Goal: Transaction & Acquisition: Purchase product/service

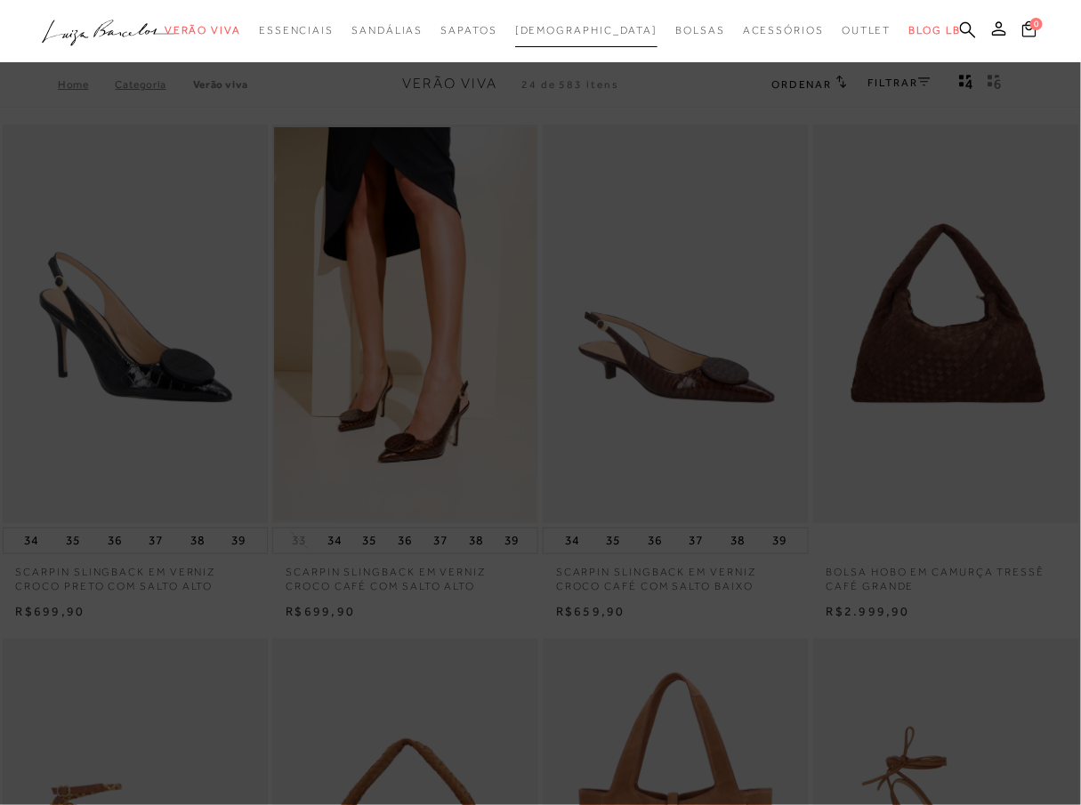
click at [579, 36] on span "[DEMOGRAPHIC_DATA]" at bounding box center [586, 30] width 143 height 12
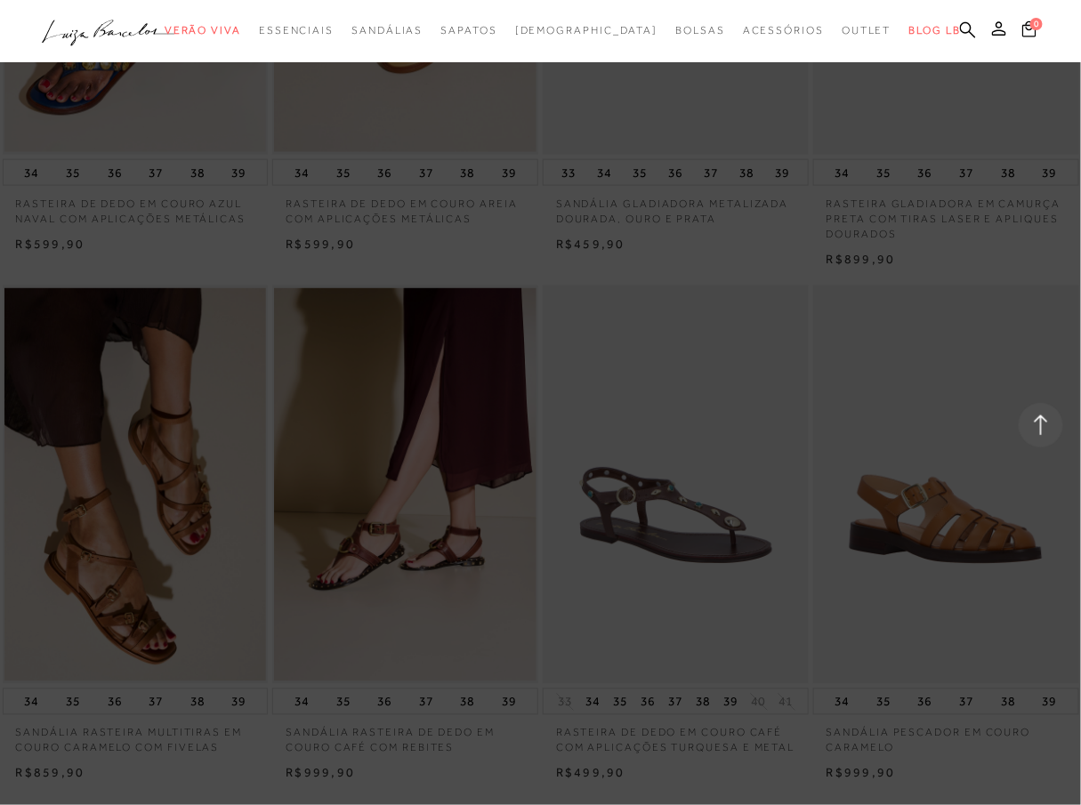
scroll to position [2669, 0]
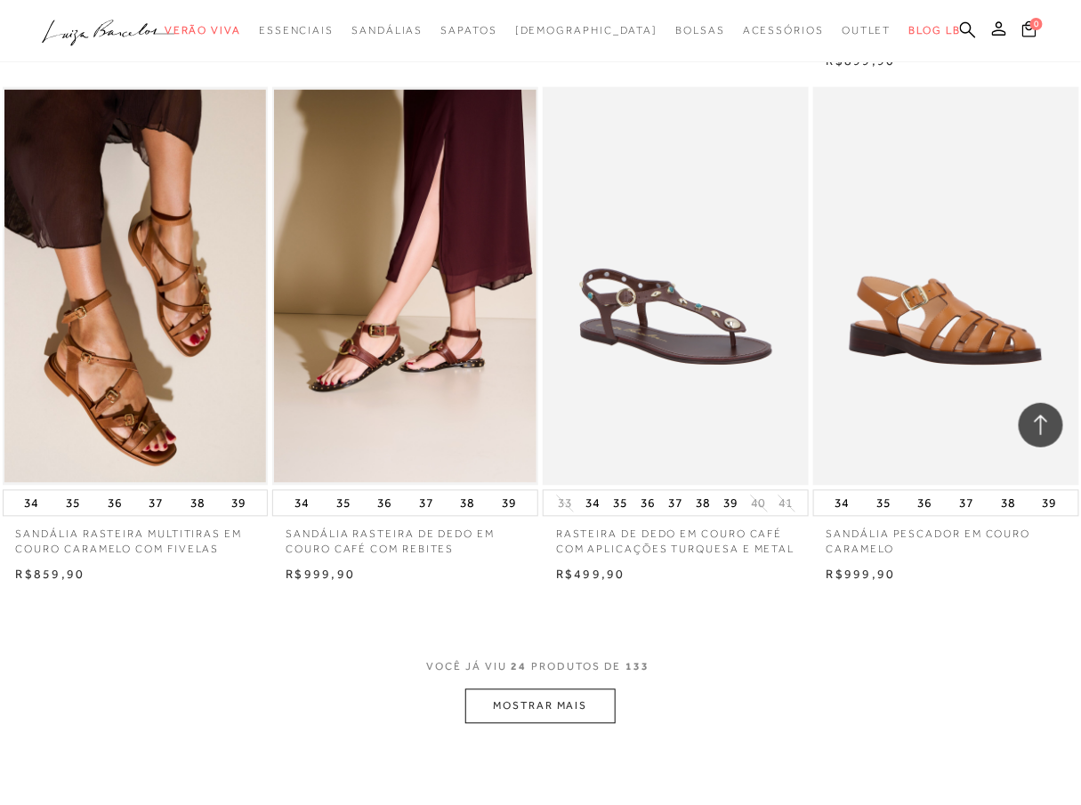
click at [565, 699] on button "MOSTRAR MAIS" at bounding box center [539, 707] width 149 height 35
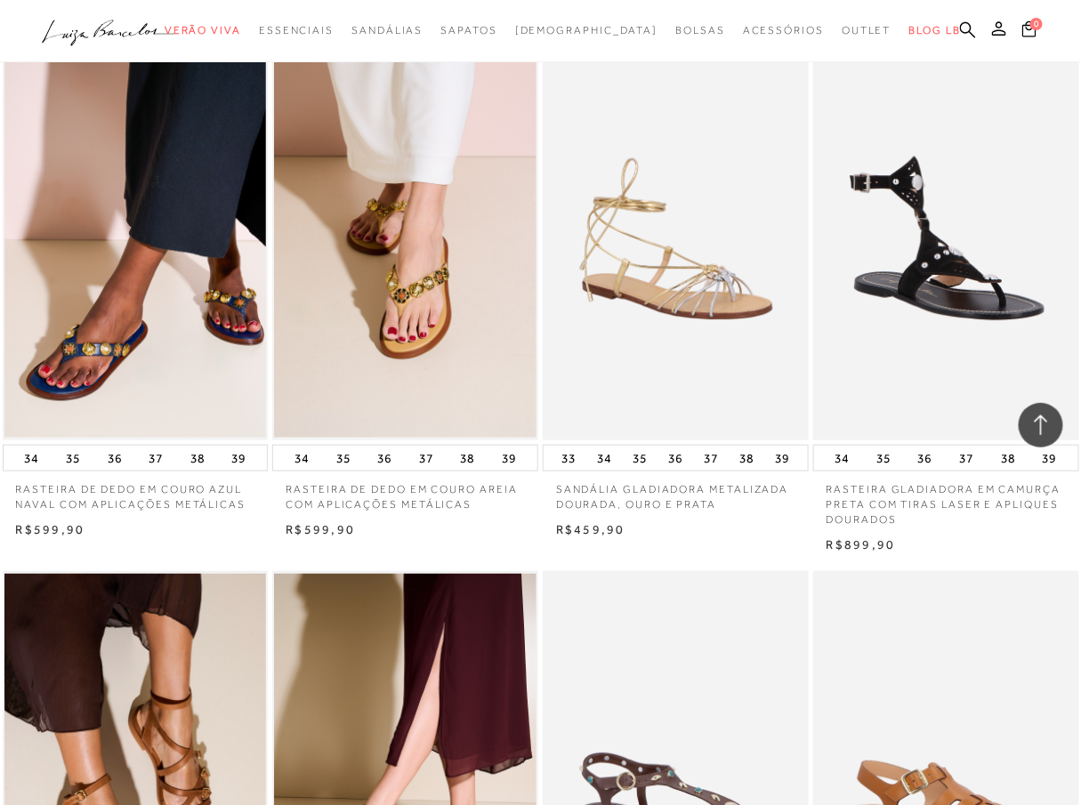
scroll to position [0, 0]
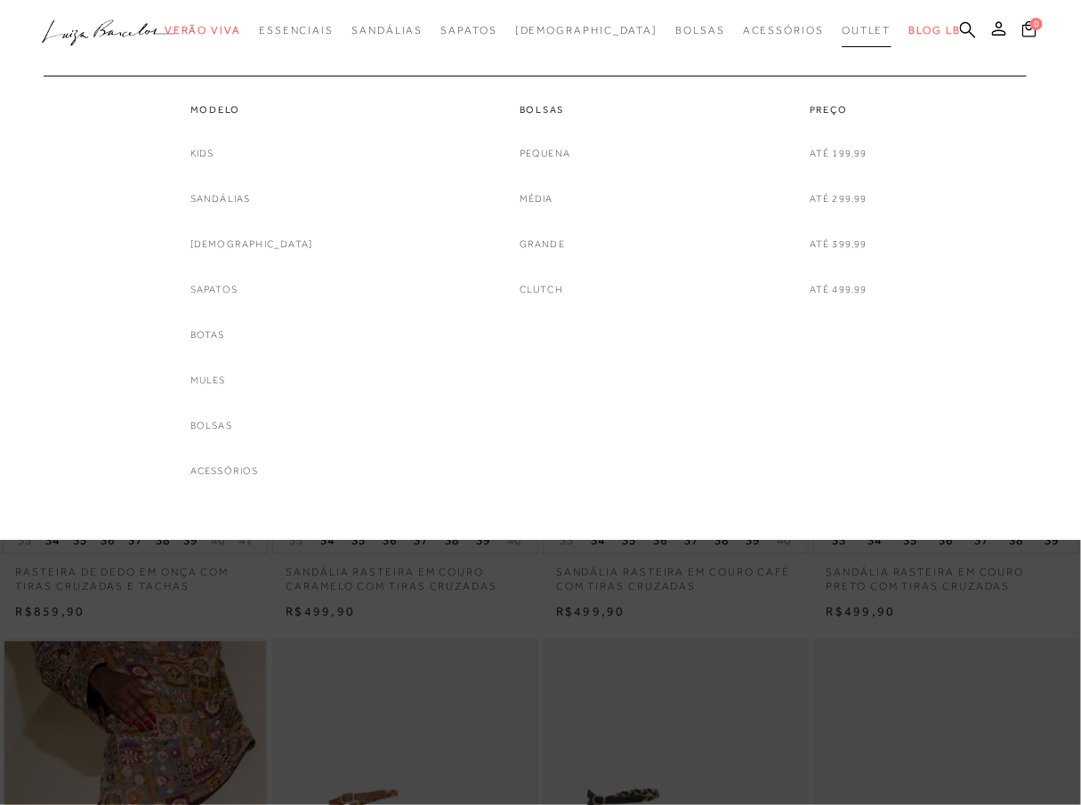
click at [842, 29] on span "Outlet" at bounding box center [867, 30] width 50 height 12
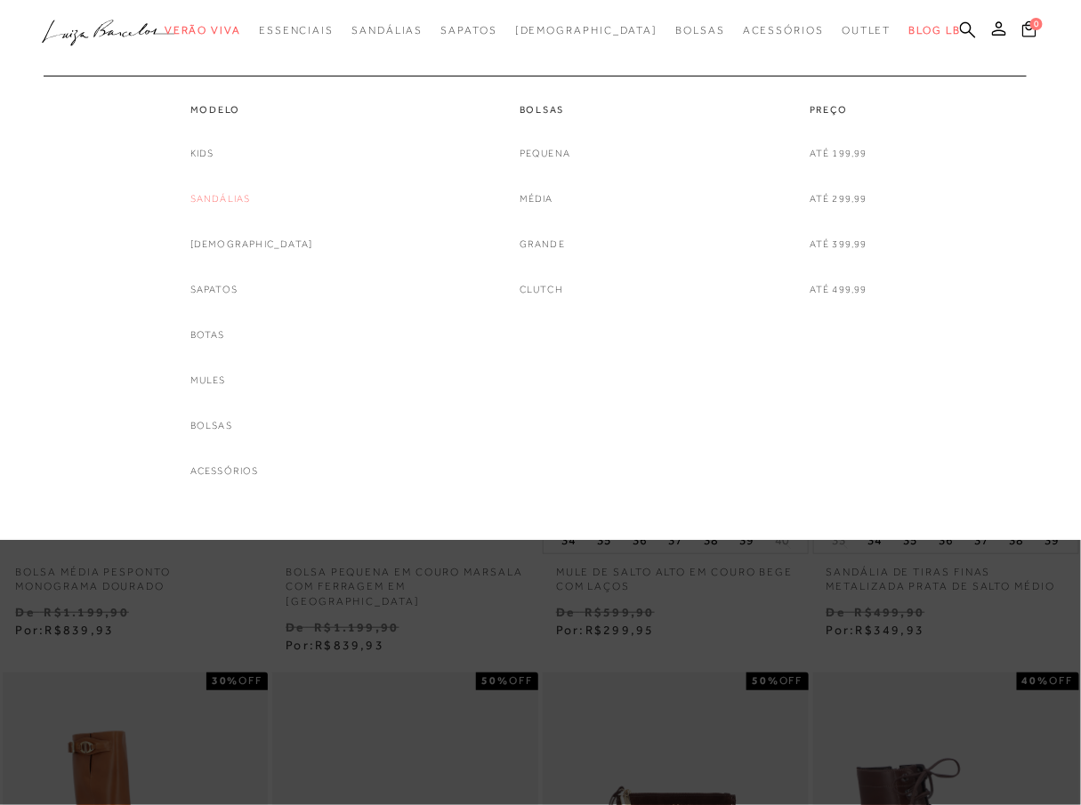
click at [243, 201] on link "Sandálias" at bounding box center [220, 199] width 61 height 19
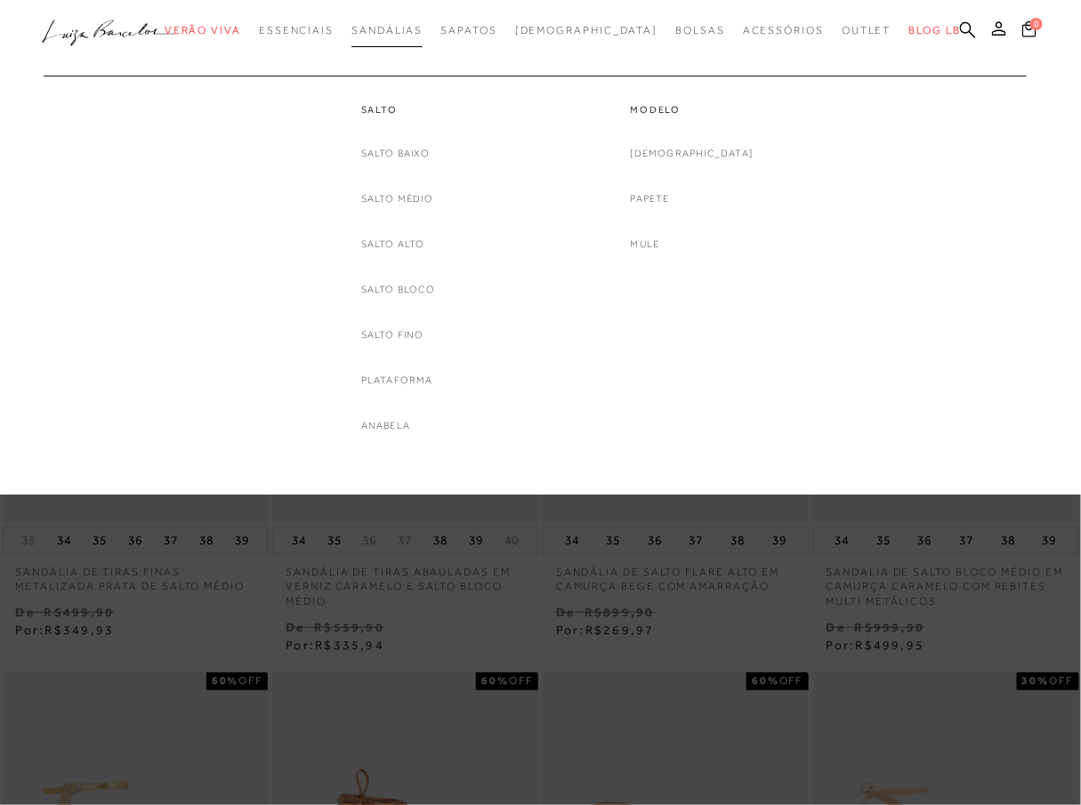
click at [404, 30] on span "Sandálias" at bounding box center [386, 30] width 71 height 12
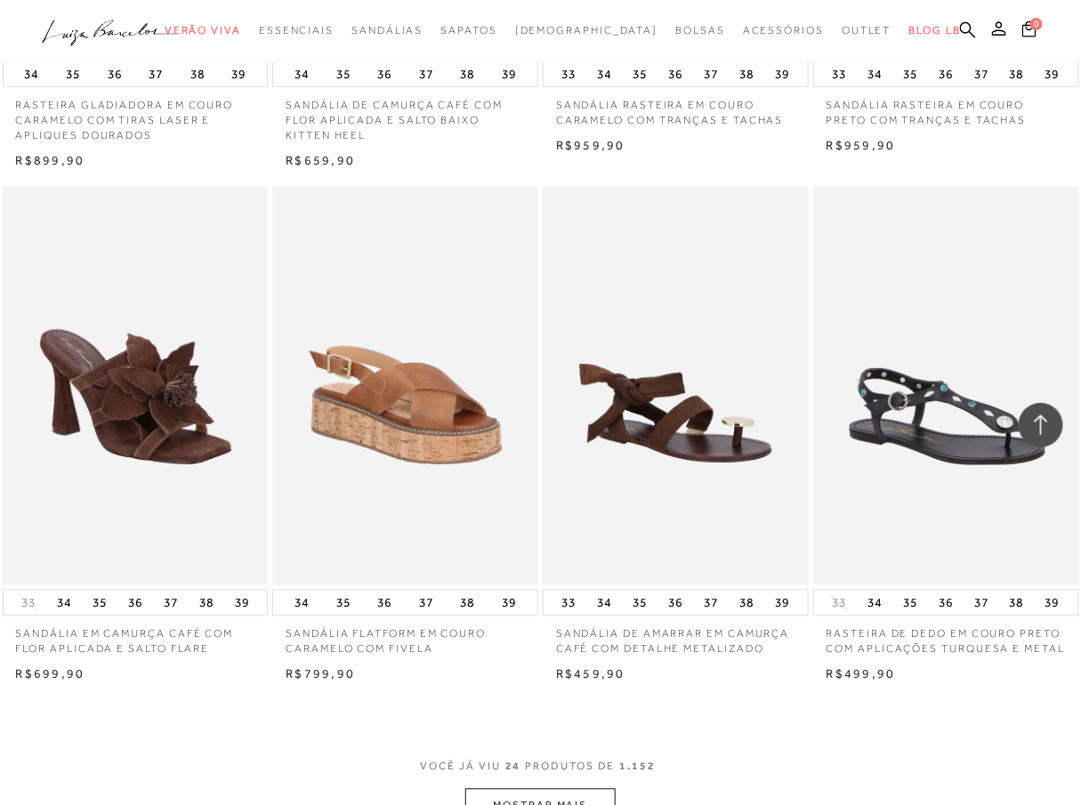
scroll to position [2867, 0]
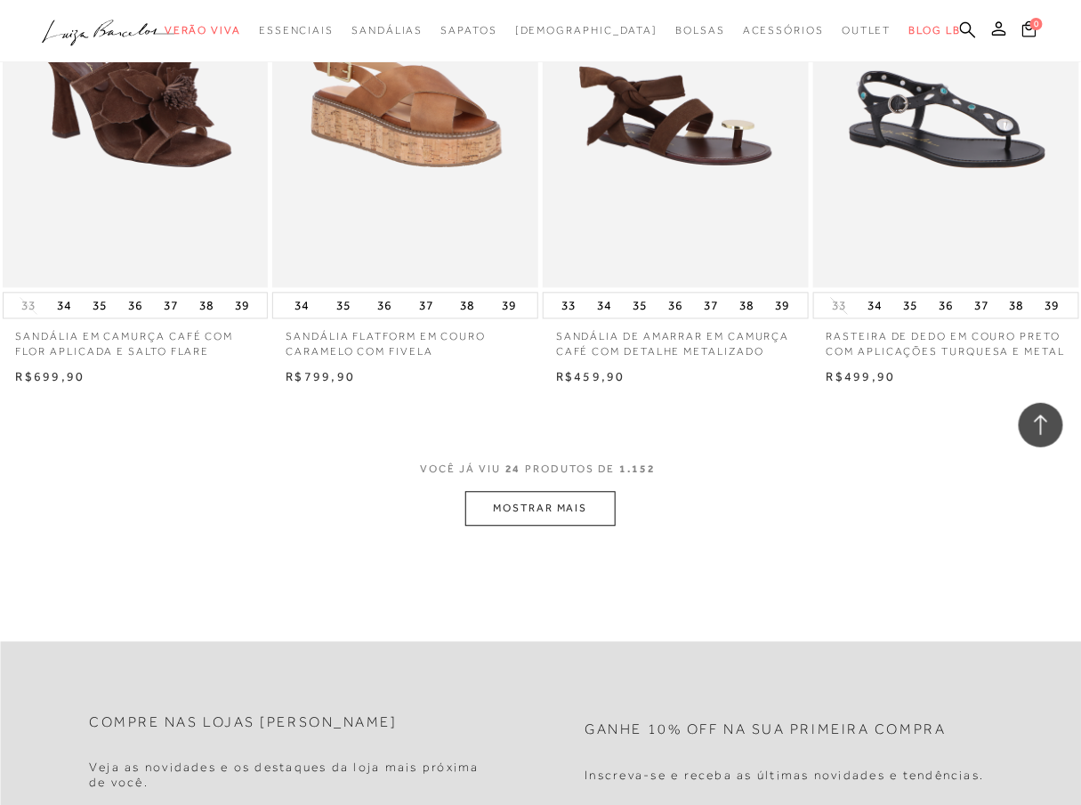
click at [546, 505] on button "MOSTRAR MAIS" at bounding box center [539, 509] width 149 height 35
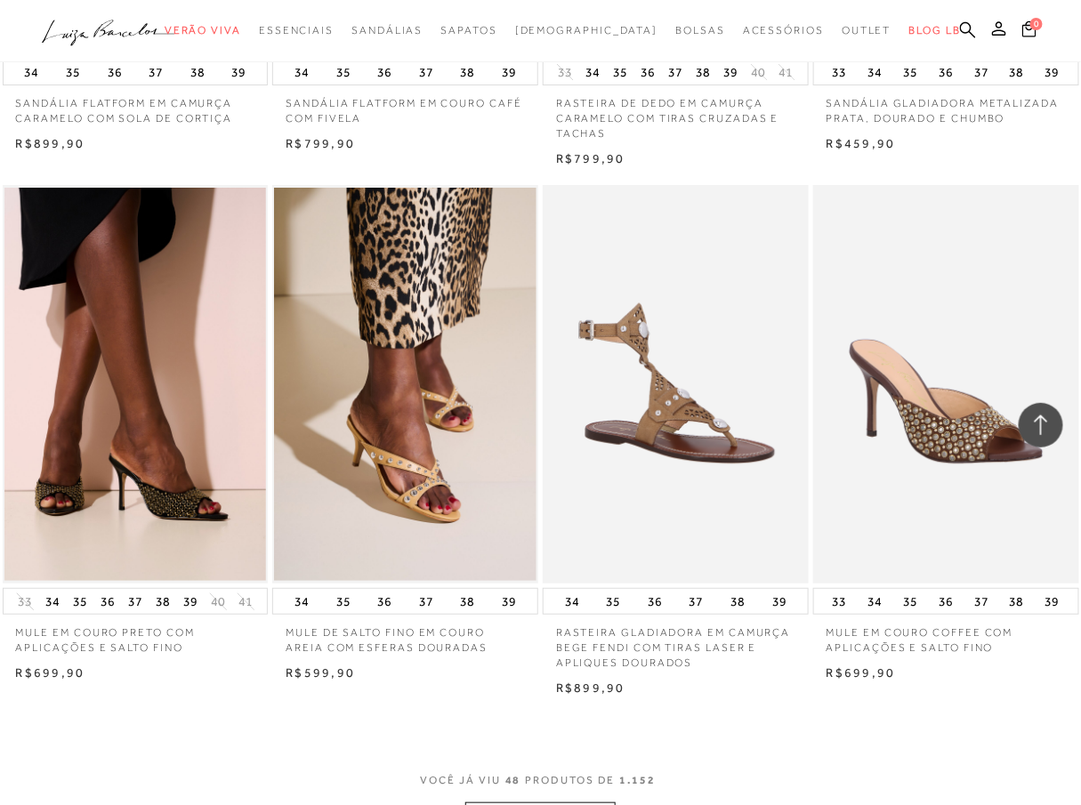
scroll to position [6129, 0]
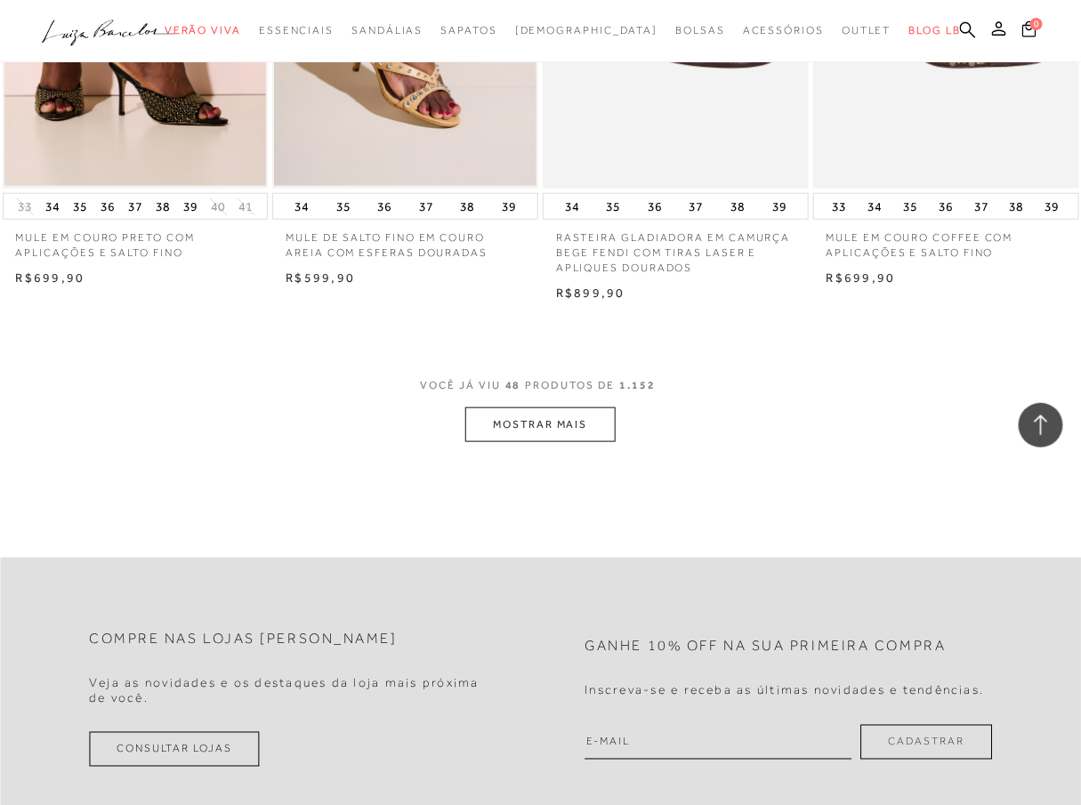
click at [537, 428] on button "MOSTRAR MAIS" at bounding box center [539, 425] width 149 height 35
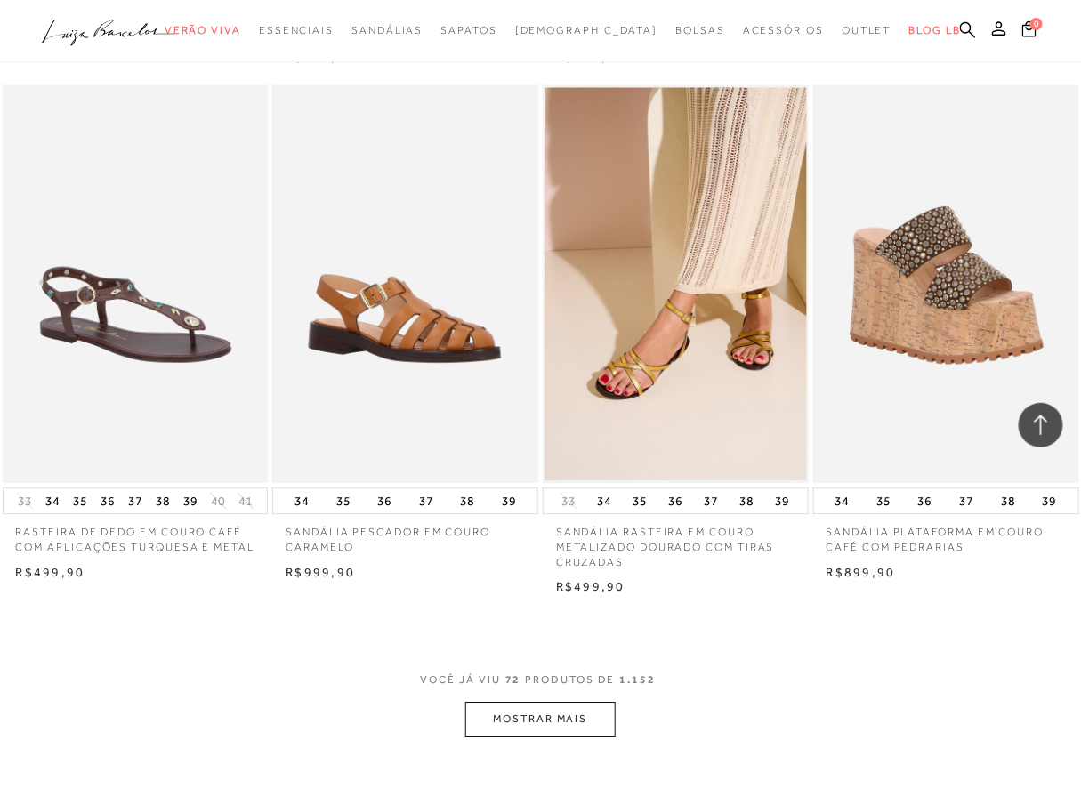
scroll to position [9491, 0]
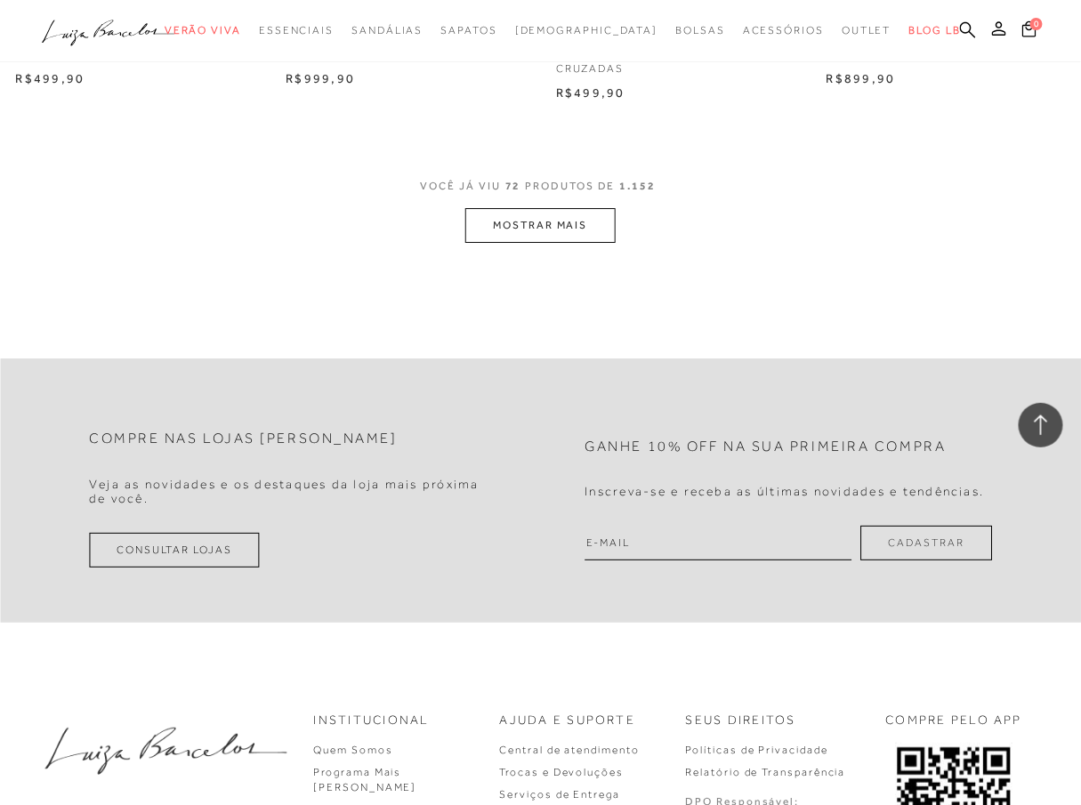
click at [546, 234] on button "MOSTRAR MAIS" at bounding box center [539, 225] width 149 height 35
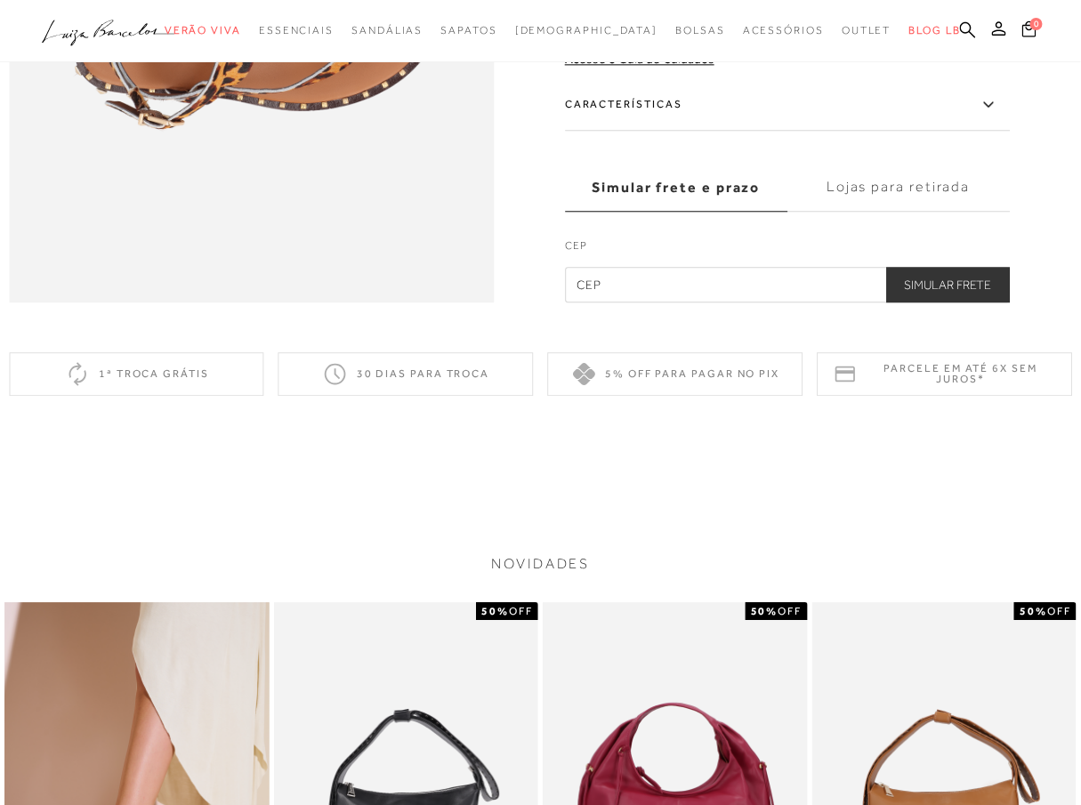
scroll to position [1780, 0]
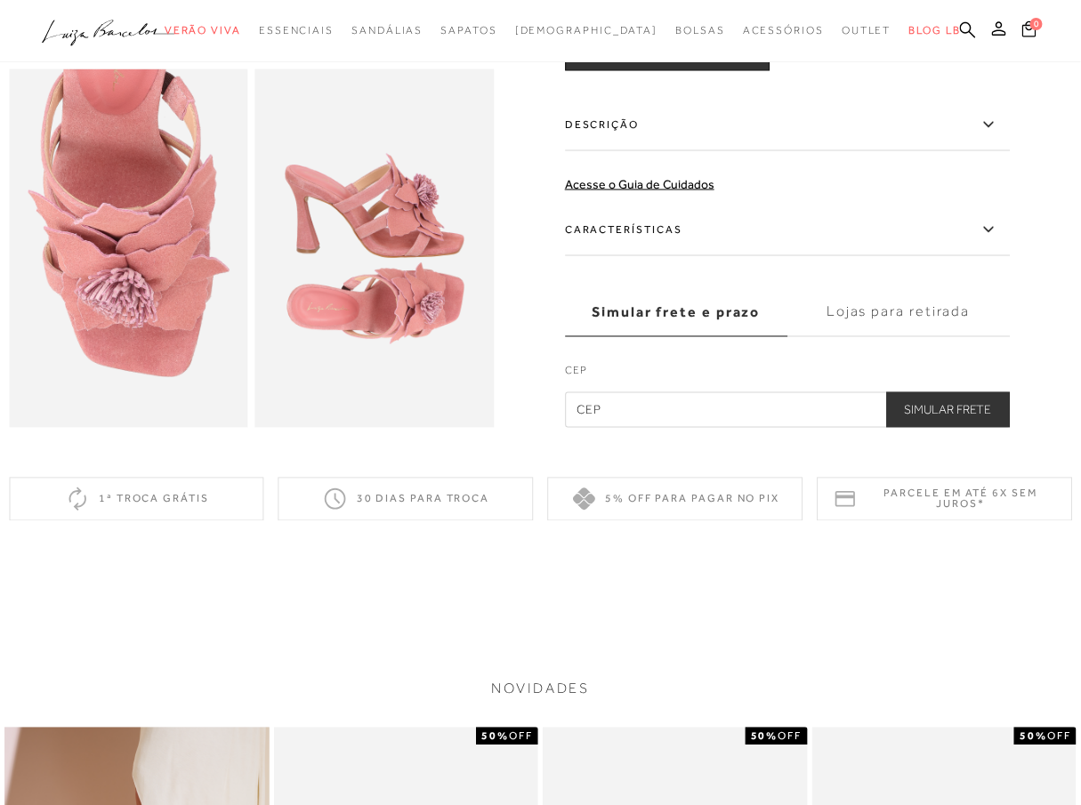
scroll to position [1285, 0]
